Goal: Task Accomplishment & Management: Use online tool/utility

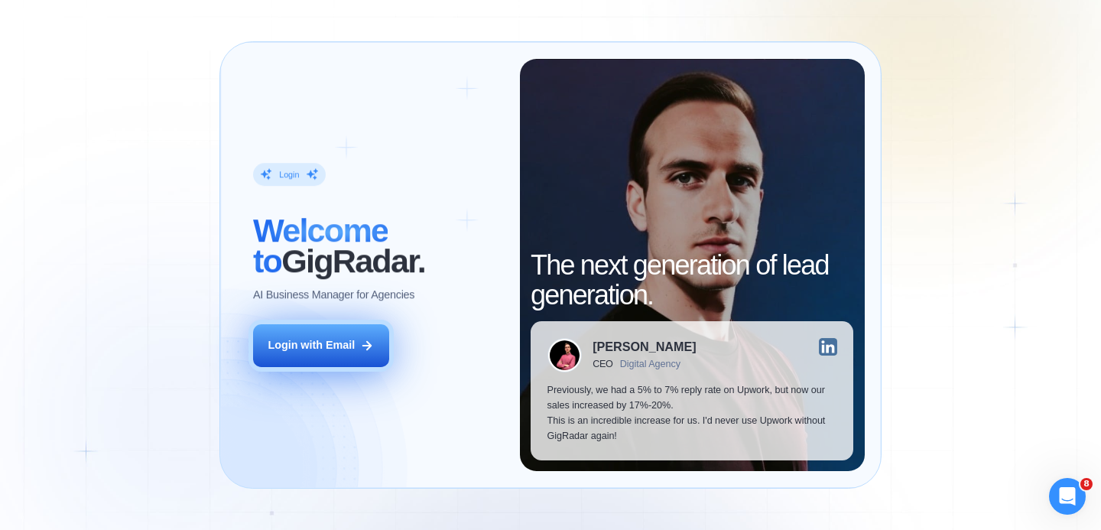
click at [327, 329] on button "Login with Email" at bounding box center [321, 345] width 136 height 43
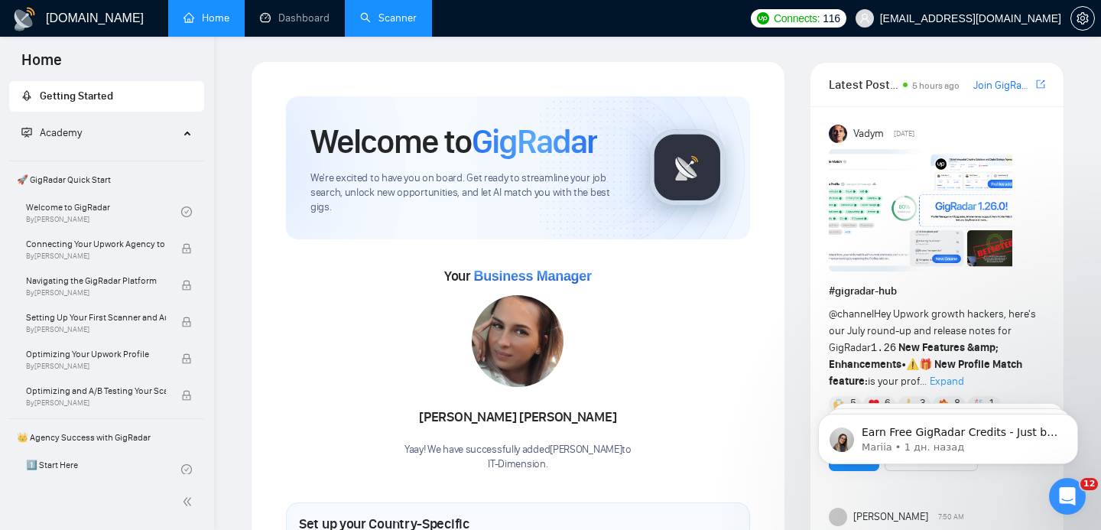
click at [381, 18] on link "Scanner" at bounding box center [388, 17] width 57 height 13
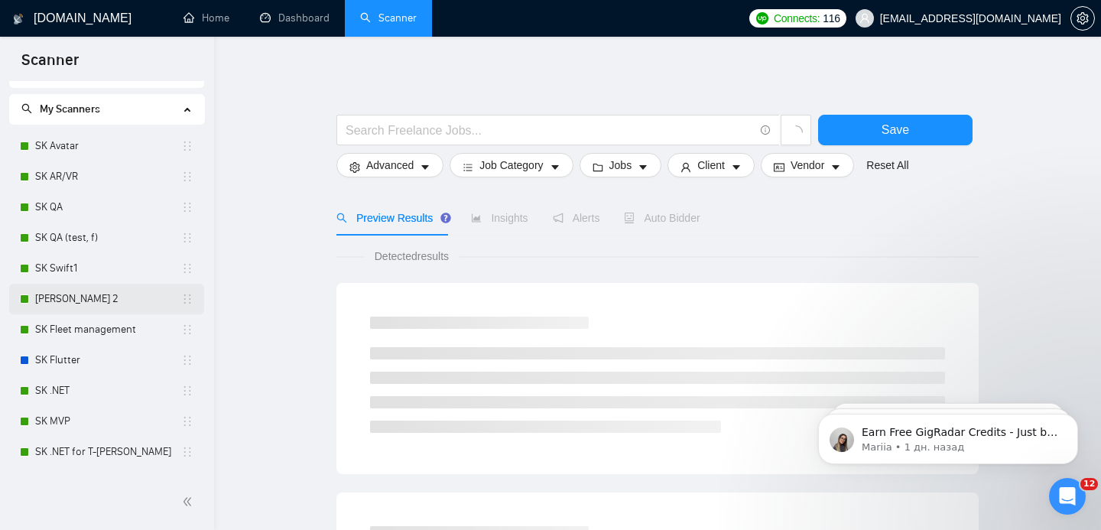
scroll to position [27, 0]
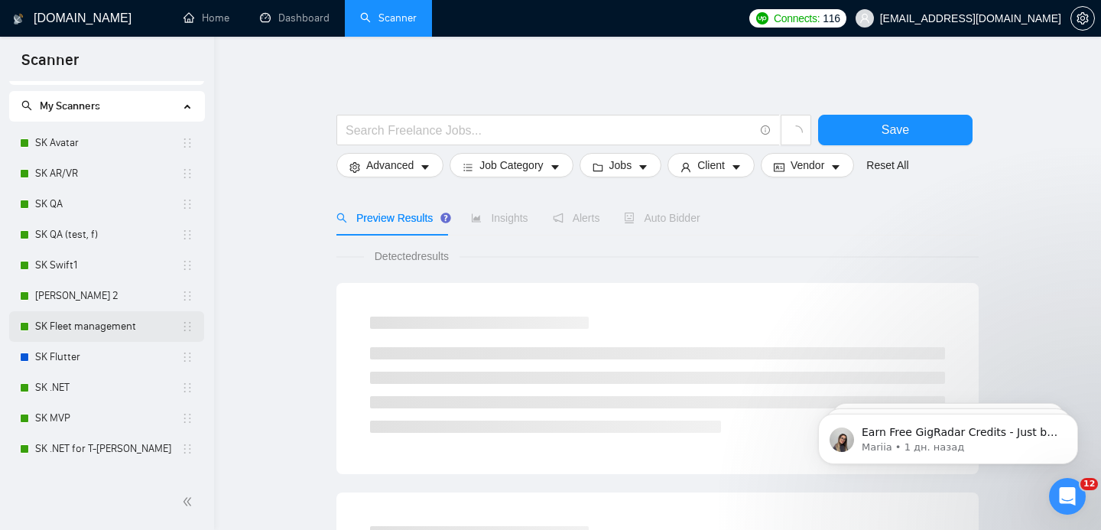
click at [90, 323] on link "SK Fleet management" at bounding box center [108, 326] width 146 height 31
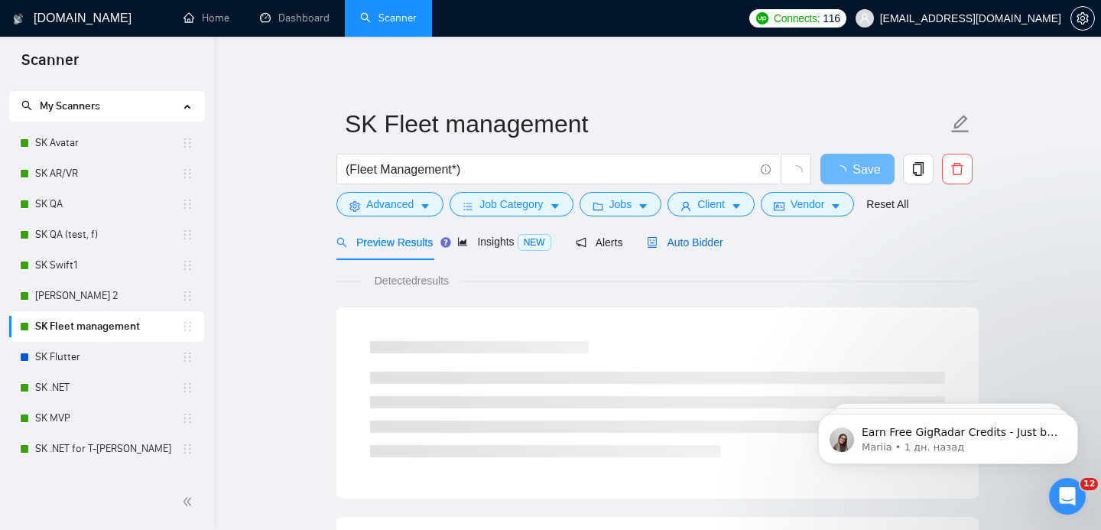
click at [697, 239] on span "Auto Bidder" at bounding box center [685, 242] width 76 height 12
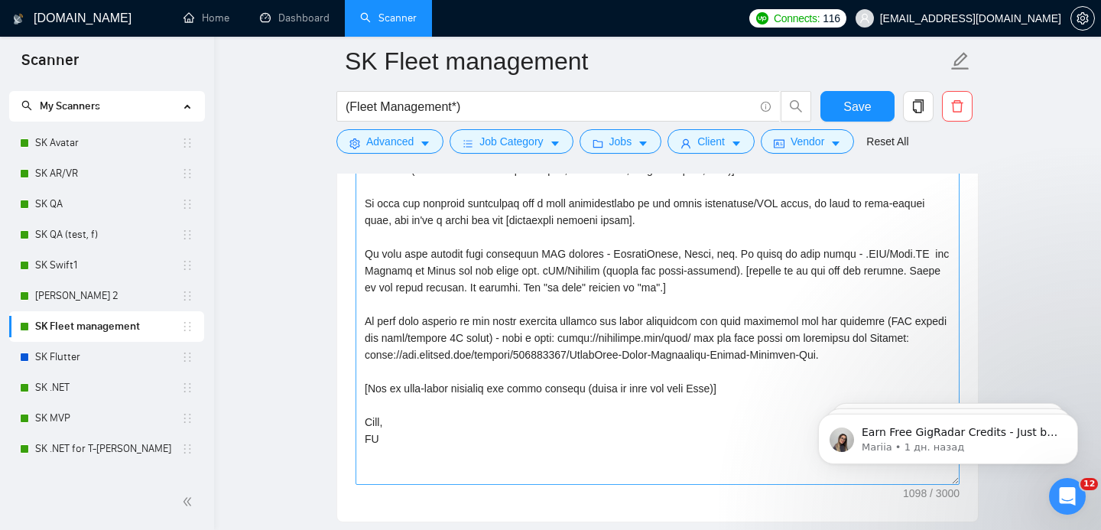
scroll to position [1835, 0]
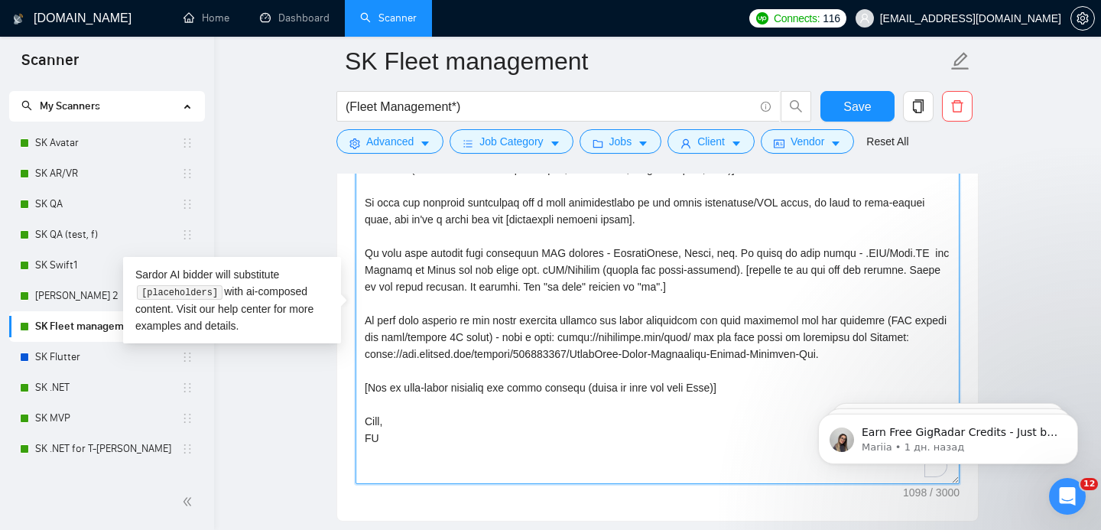
drag, startPoint x: 360, startPoint y: 252, endPoint x: 385, endPoint y: 252, distance: 24.5
click at [385, 252] on textarea "Cover letter template:" at bounding box center [658, 312] width 604 height 344
click at [382, 300] on textarea "Cover letter template:" at bounding box center [658, 312] width 604 height 344
drag, startPoint x: 365, startPoint y: 315, endPoint x: 938, endPoint y: 372, distance: 575.7
click at [938, 372] on textarea "Cover letter template:" at bounding box center [658, 312] width 604 height 344
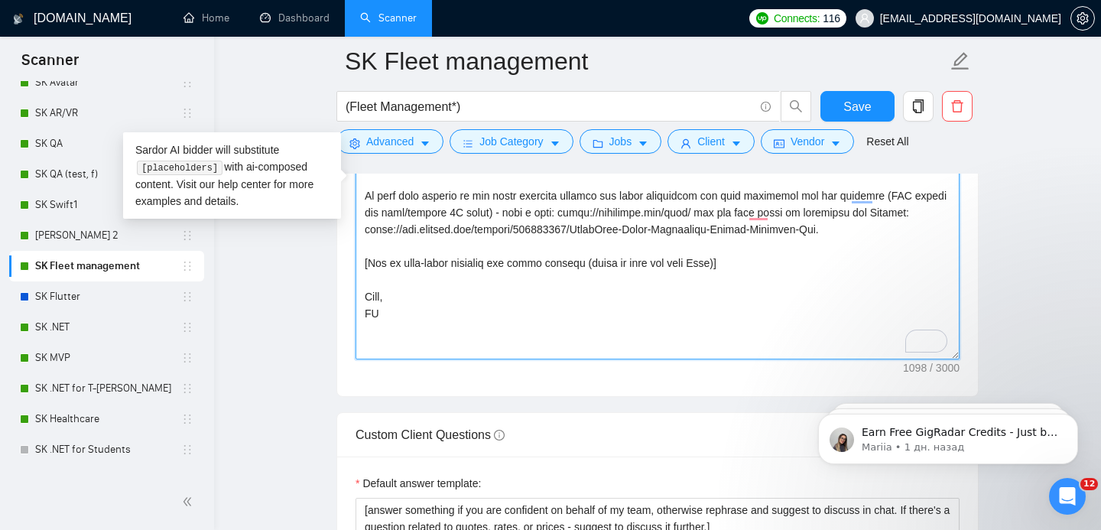
scroll to position [93, 0]
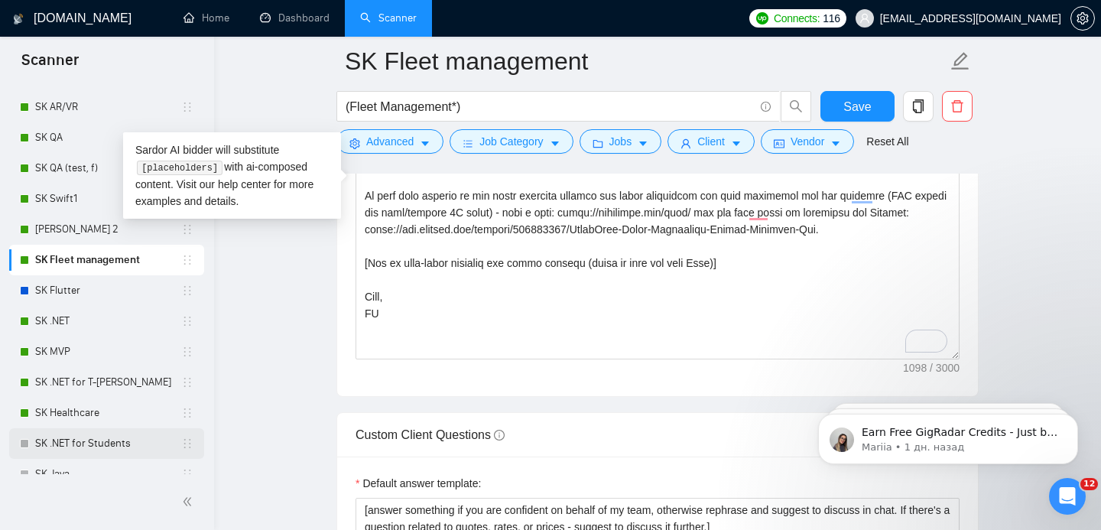
click at [84, 448] on link "SK .NET for Students" at bounding box center [108, 443] width 146 height 31
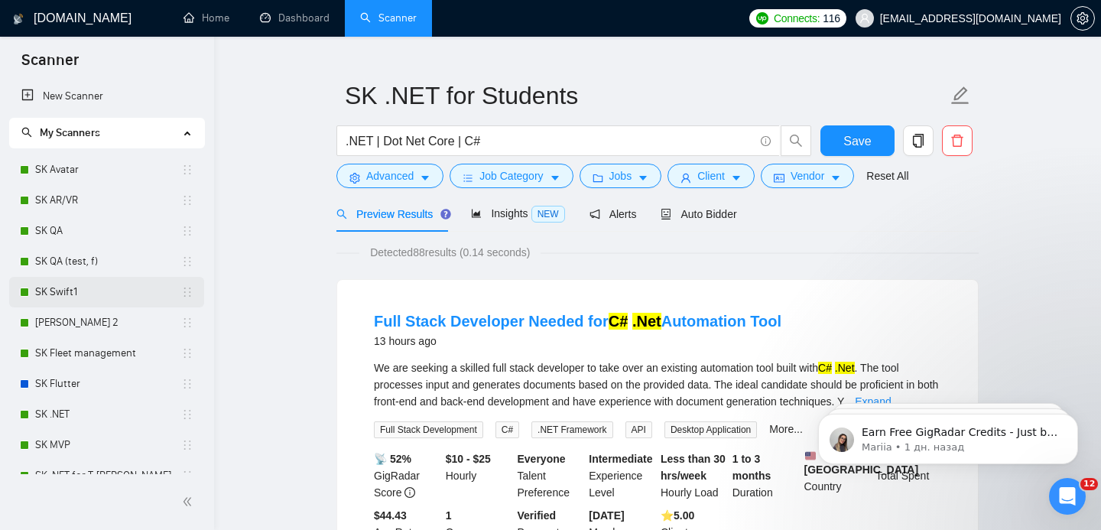
scroll to position [353, 0]
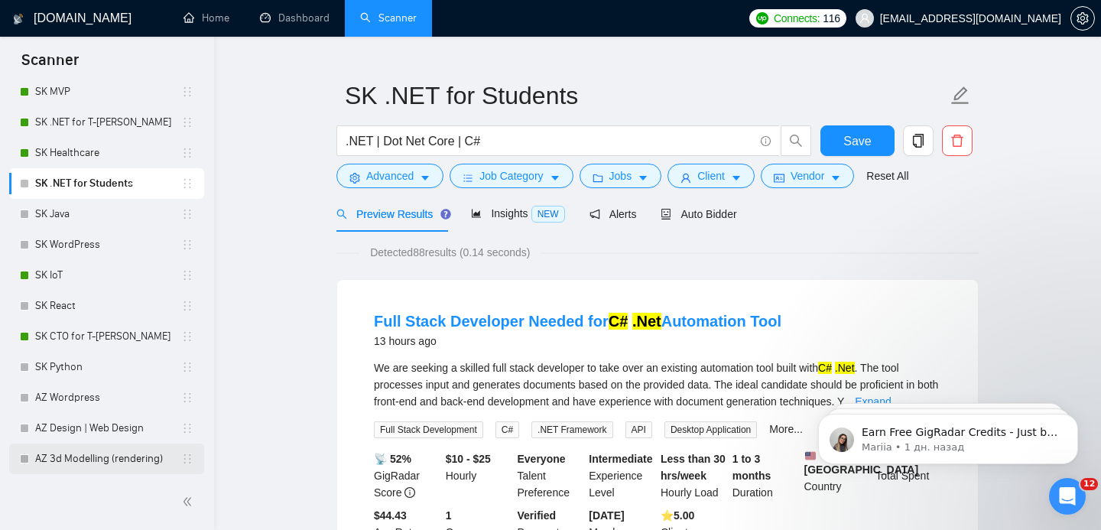
click at [87, 454] on link "AZ 3d Modelling (rendering)" at bounding box center [108, 459] width 146 height 31
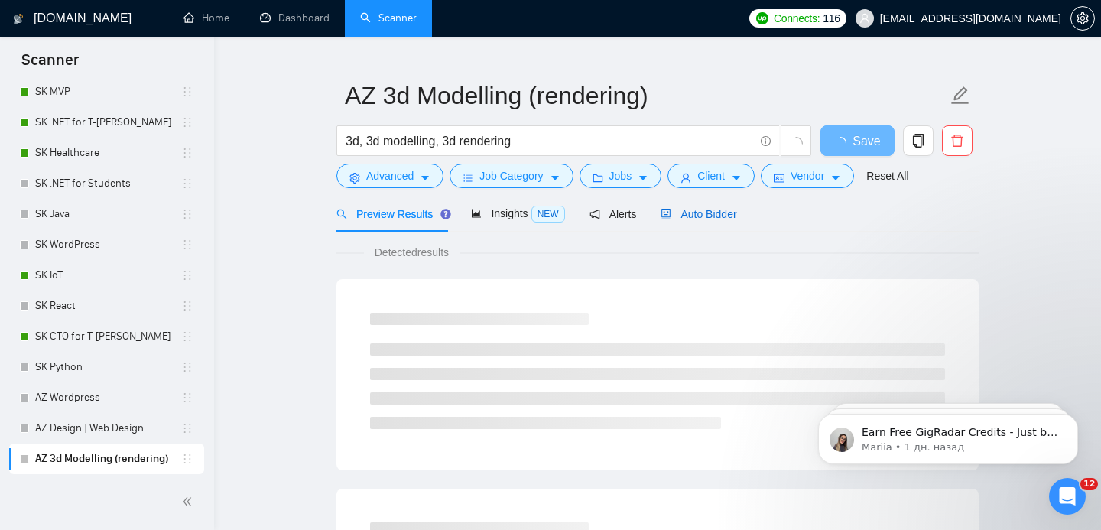
click at [692, 216] on span "Auto Bidder" at bounding box center [699, 214] width 76 height 12
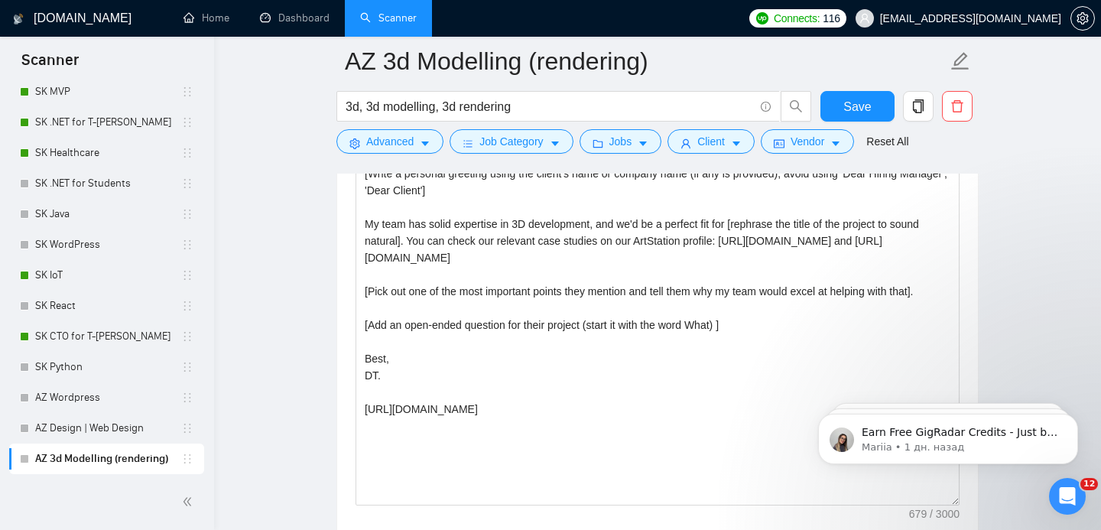
scroll to position [1767, 0]
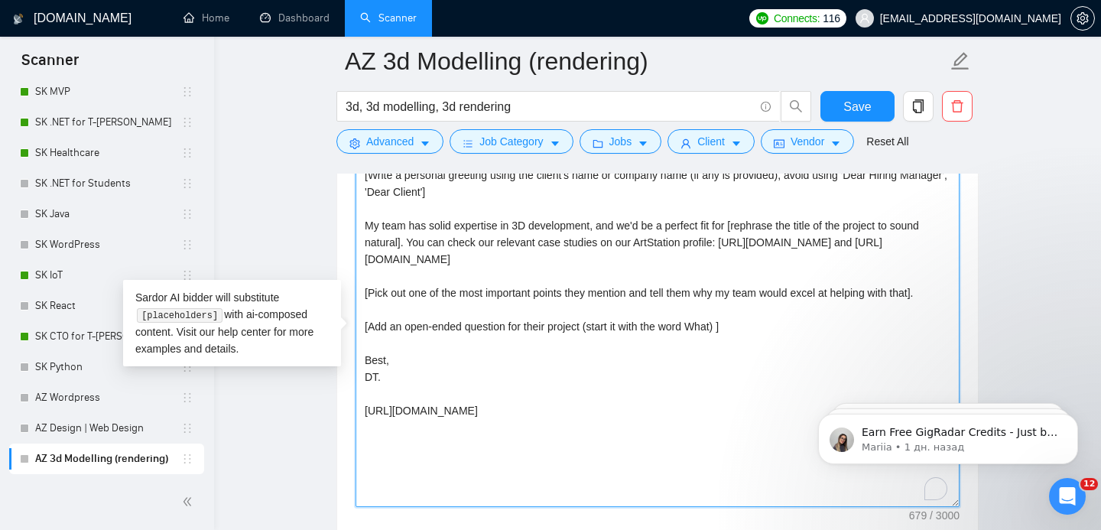
drag, startPoint x: 418, startPoint y: 241, endPoint x: 865, endPoint y: 251, distance: 446.7
click at [865, 251] on textarea "[Write a personal greeting using the client's name or company name (if any is p…" at bounding box center [658, 335] width 604 height 344
